Goal: Find specific page/section: Find specific page/section

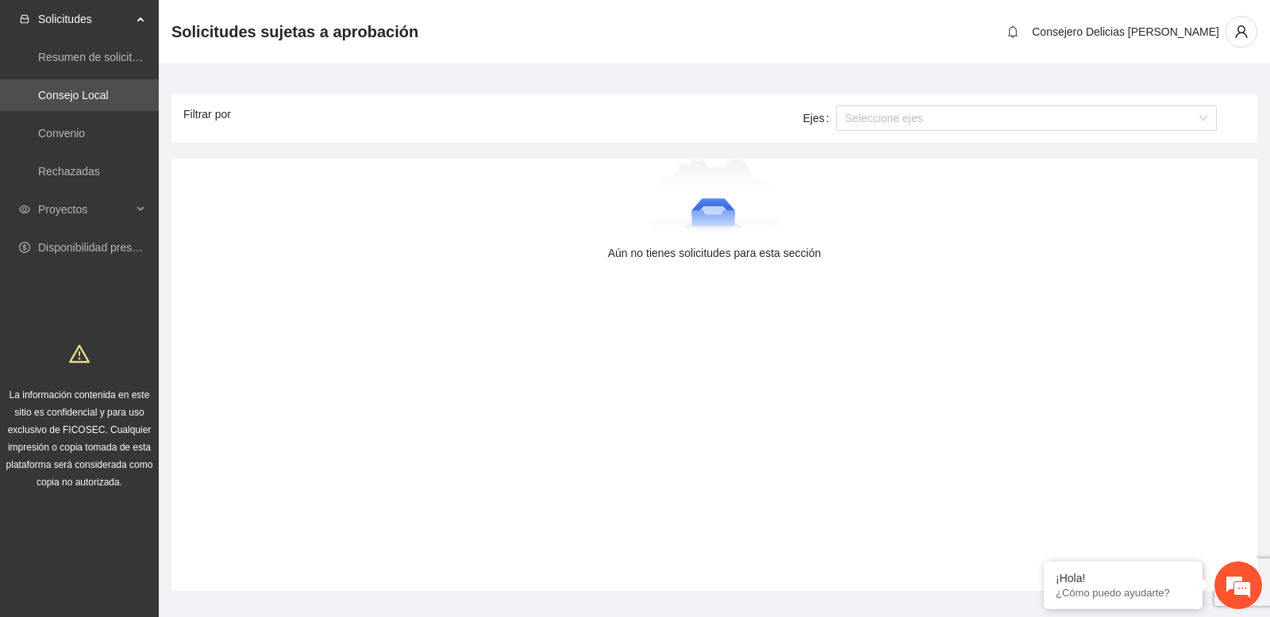
click at [602, 78] on main "Filtrar por Años Seleccione años Regiones Seleccione regiones Ejes Seleccione e…" at bounding box center [714, 336] width 1111 height 541
click at [121, 215] on span "Proyectos" at bounding box center [85, 210] width 94 height 32
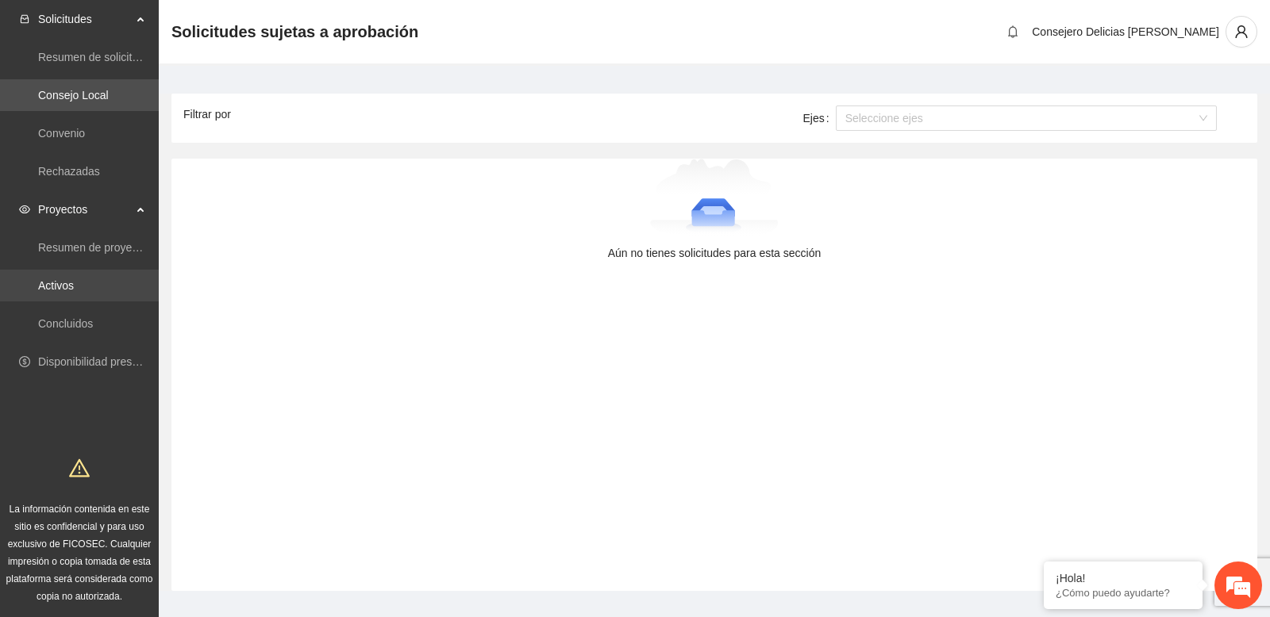
click at [74, 292] on link "Activos" at bounding box center [56, 285] width 36 height 13
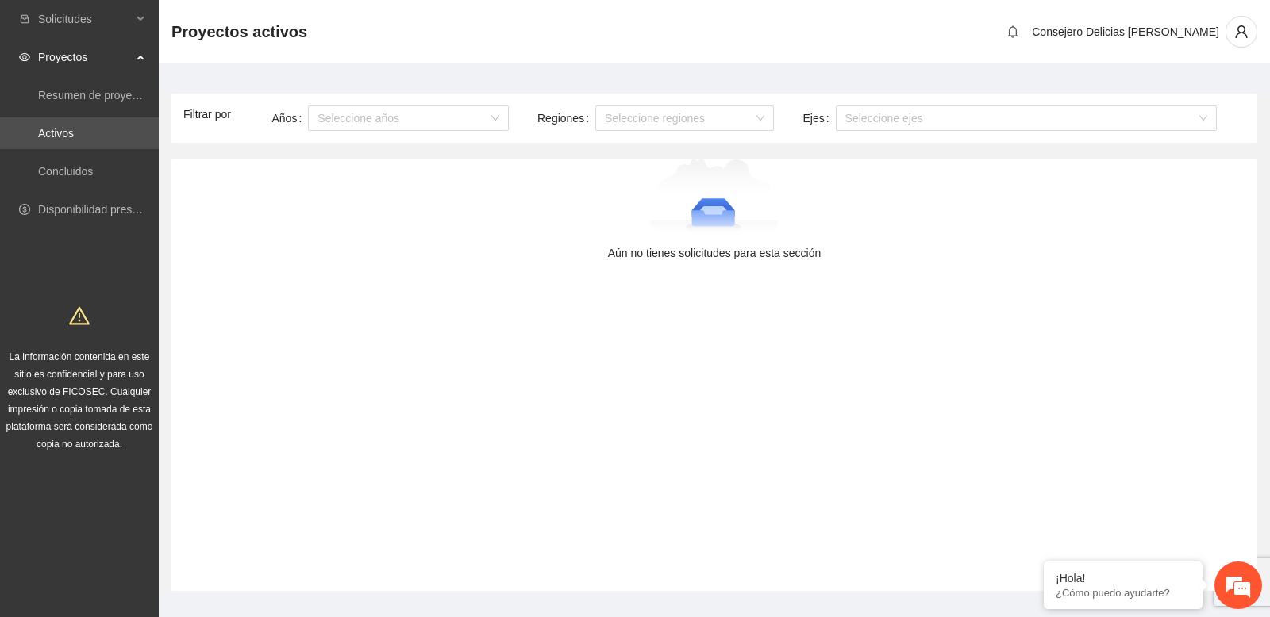
click at [255, 75] on main "Filtrar por Años Seleccione años Regiones Seleccione regiones Ejes Seleccione e…" at bounding box center [714, 336] width 1111 height 541
click at [410, 117] on div at bounding box center [400, 118] width 177 height 19
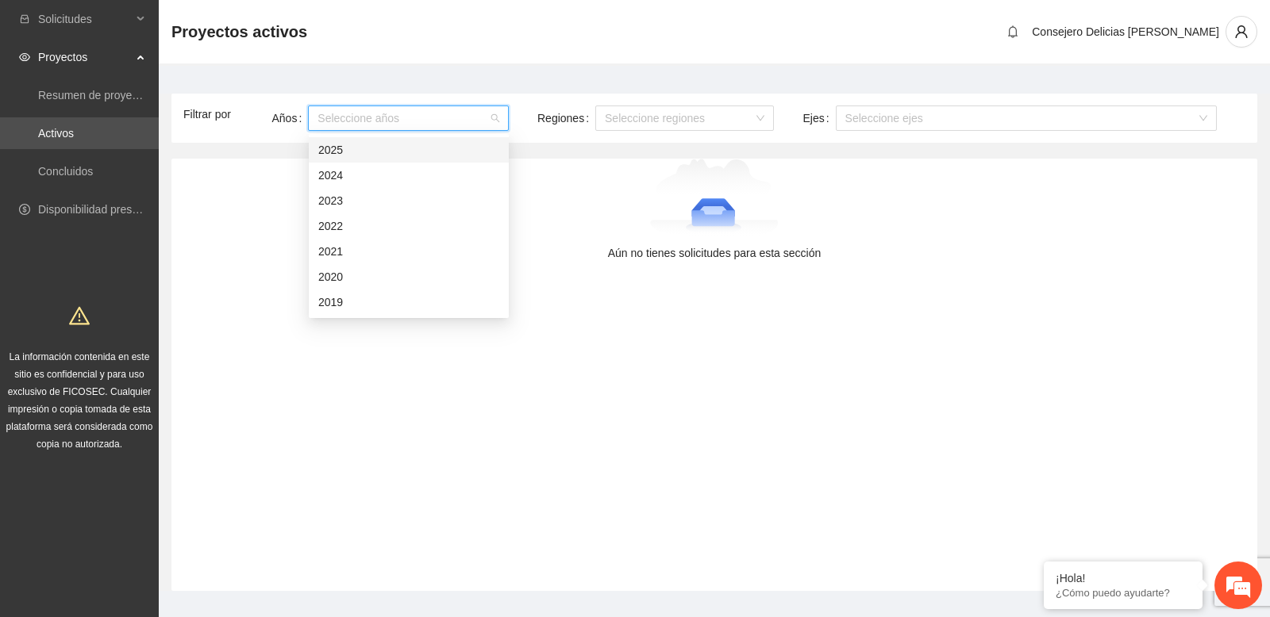
click at [377, 85] on main "Filtrar por Años Seleccione años Regiones Seleccione regiones Ejes Seleccione e…" at bounding box center [714, 336] width 1111 height 541
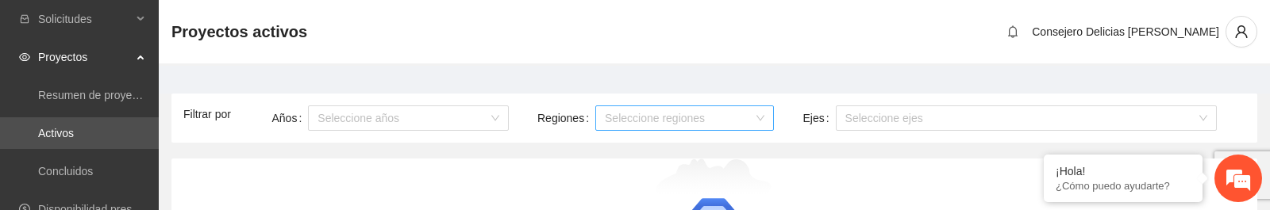
click at [664, 122] on div at bounding box center [676, 118] width 155 height 19
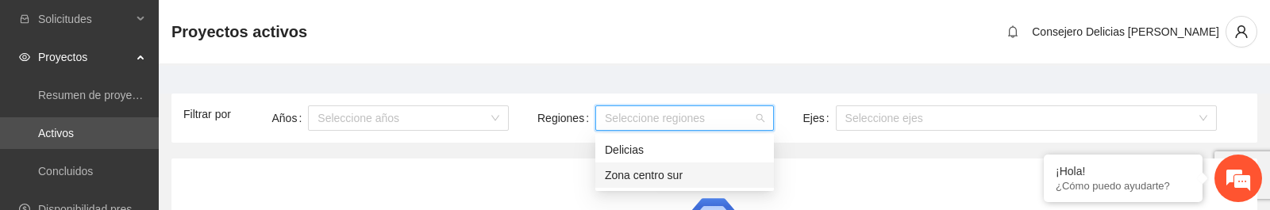
click at [638, 175] on div "Zona centro sur" at bounding box center [685, 175] width 160 height 17
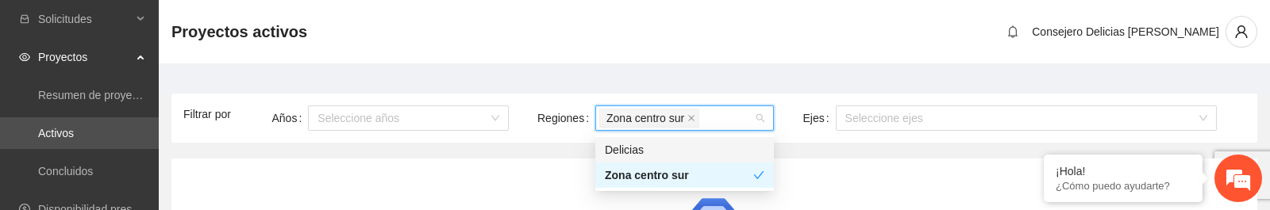
click at [613, 83] on main "Filtrar por Años Seleccione años Regiones Zona centro sur Ejes Seleccione ejes …" at bounding box center [714, 194] width 1111 height 256
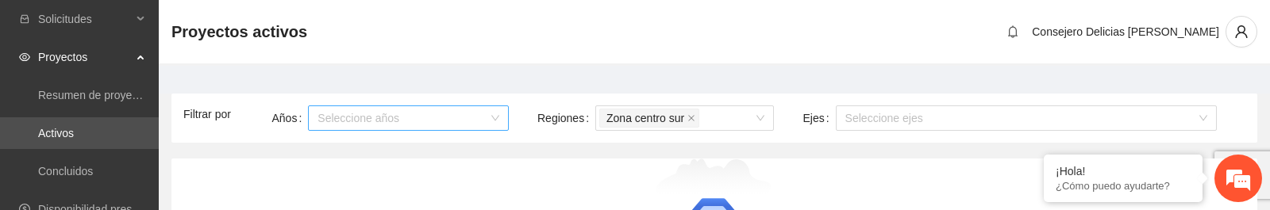
click at [428, 124] on div at bounding box center [400, 118] width 177 height 19
click at [338, 129] on div "Seleccione años" at bounding box center [408, 118] width 201 height 25
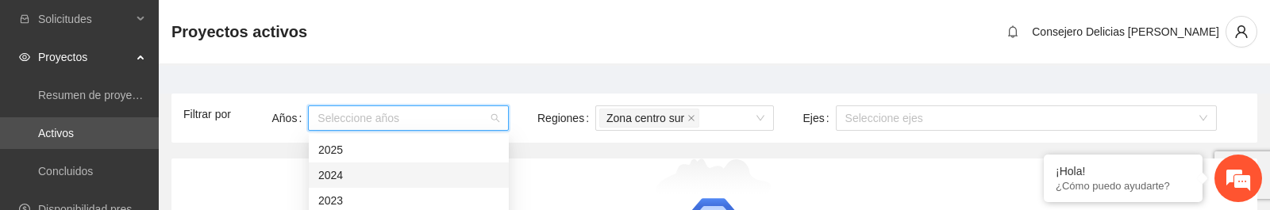
click at [344, 171] on div "2024" at bounding box center [408, 175] width 181 height 17
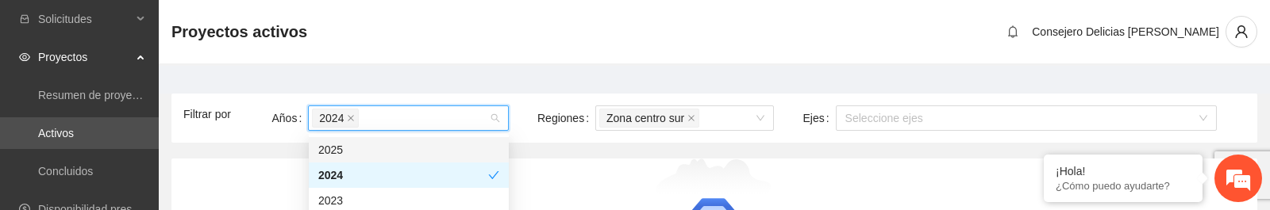
click at [352, 60] on div "Proyectos activos Consejero Delicias Joss" at bounding box center [714, 33] width 1111 height 66
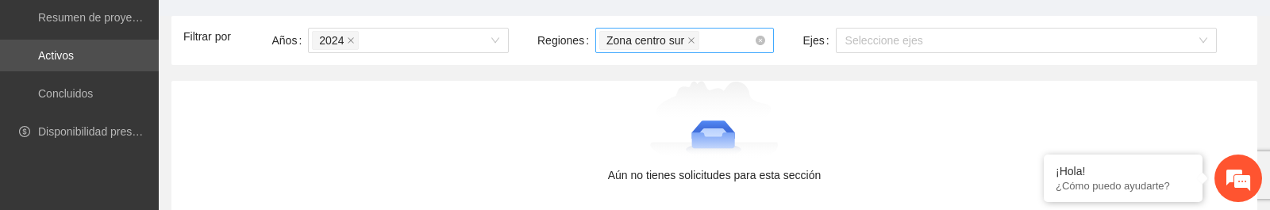
scroll to position [79, 0]
click at [721, 40] on div "Zona centro sur" at bounding box center [676, 40] width 155 height 22
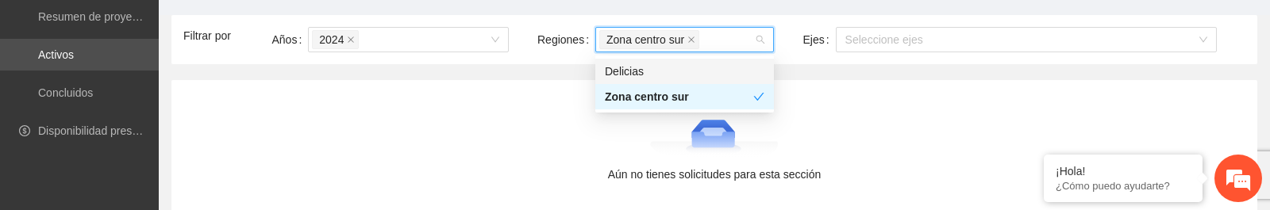
click at [683, 68] on div "Delicias" at bounding box center [685, 71] width 160 height 17
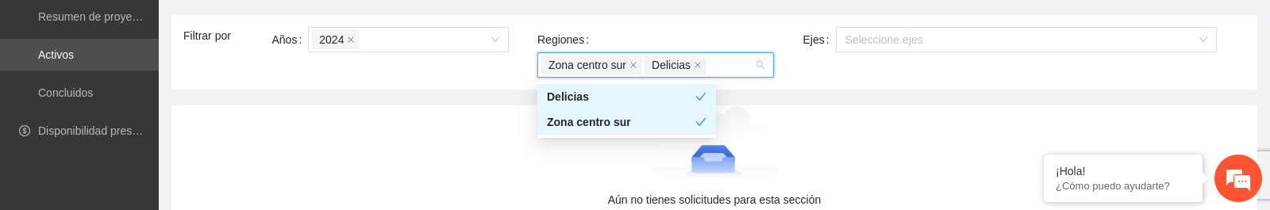
click at [515, 56] on div "Años 2024" at bounding box center [396, 52] width 266 height 51
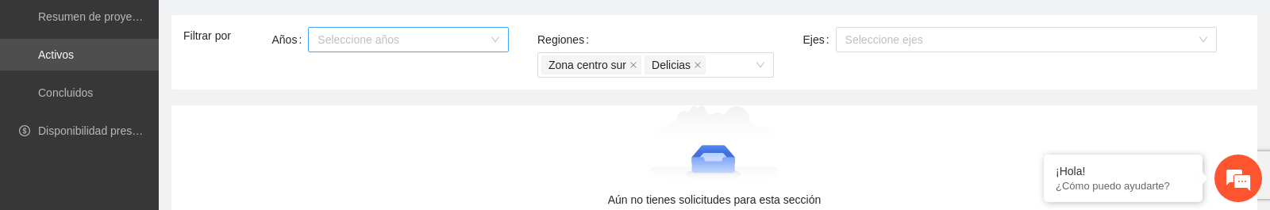
click at [545, 136] on div at bounding box center [714, 145] width 1073 height 79
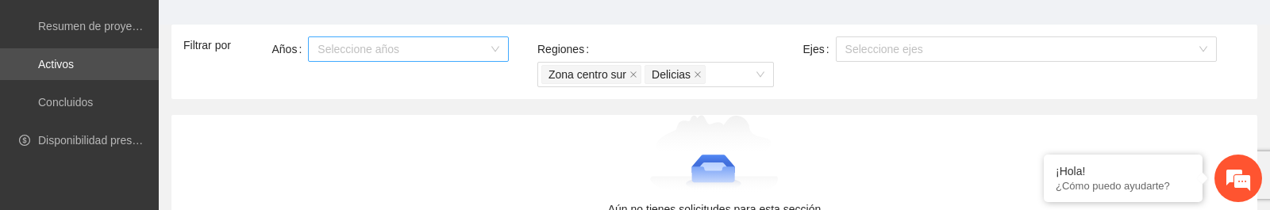
scroll to position [68, 0]
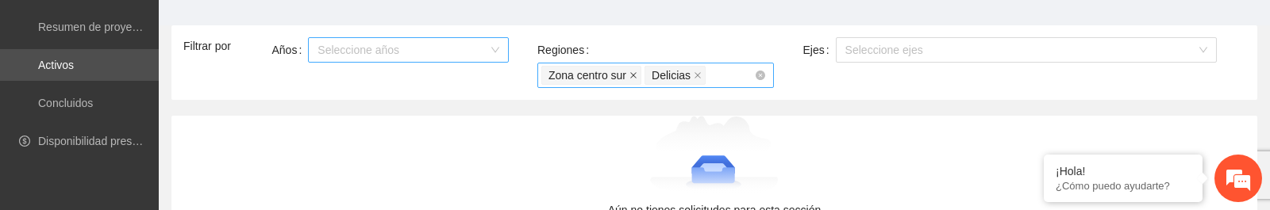
click at [637, 77] on icon "close" at bounding box center [633, 75] width 8 height 8
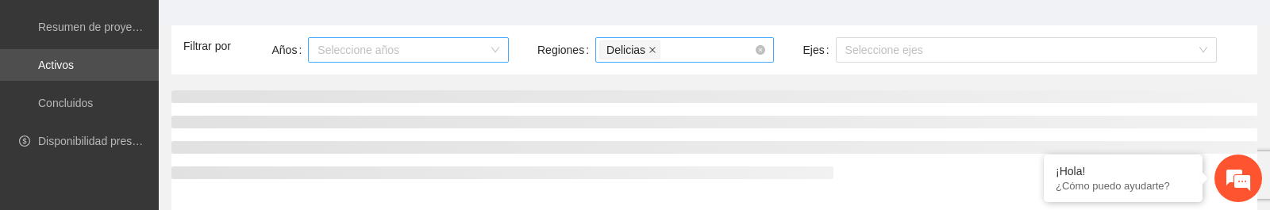
click at [653, 50] on icon "close" at bounding box center [652, 50] width 8 height 8
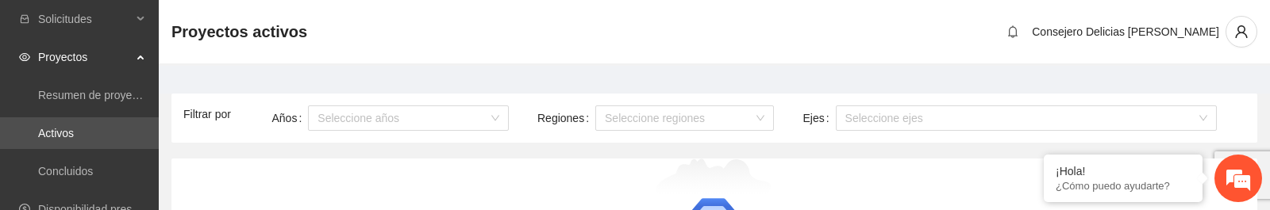
click at [349, 167] on div at bounding box center [714, 198] width 1073 height 79
click at [281, 70] on main "Filtrar por Años Seleccione años Regiones Seleccione regiones Ejes Seleccione e…" at bounding box center [714, 194] width 1111 height 256
click at [1232, 28] on span "user" at bounding box center [1241, 32] width 30 height 14
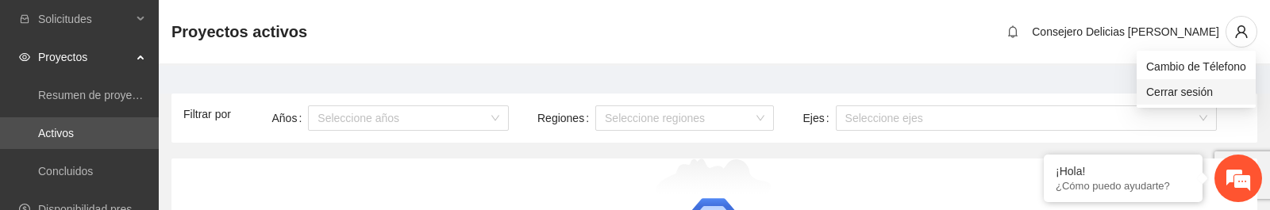
click at [1172, 87] on span "Cerrar sesión" at bounding box center [1196, 91] width 100 height 17
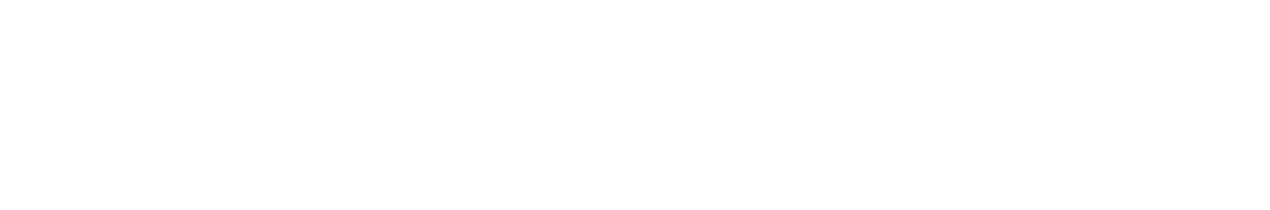
click at [319, 0] on html at bounding box center [635, 0] width 1270 height 0
click at [634, 0] on html "¡Hola! ¿Cómo puedo ayudarte?" at bounding box center [635, 0] width 1270 height 0
